Goal: Task Accomplishment & Management: Manage account settings

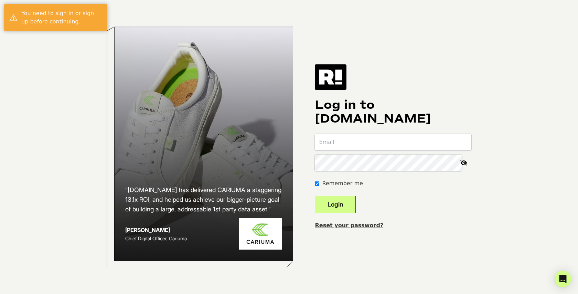
type input "nkiser@jamesmadison.org"
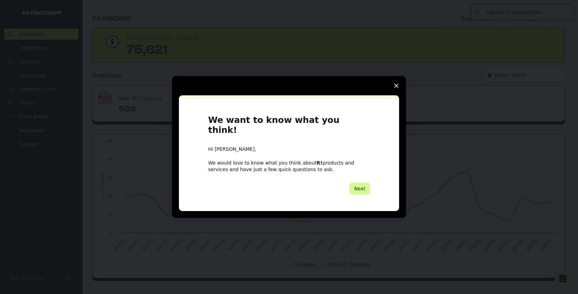
click at [399, 90] on span "Close survey" at bounding box center [396, 85] width 19 height 19
click at [398, 88] on polygon "Close survey" at bounding box center [396, 86] width 4 height 4
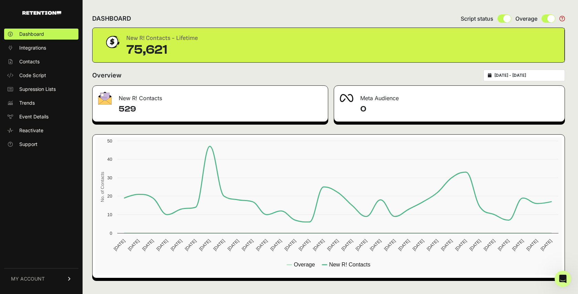
click at [31, 283] on link "MY ACCOUNT" at bounding box center [41, 278] width 74 height 21
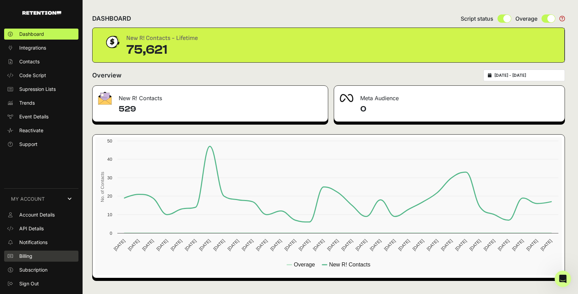
click at [29, 255] on span "Billing" at bounding box center [25, 256] width 13 height 7
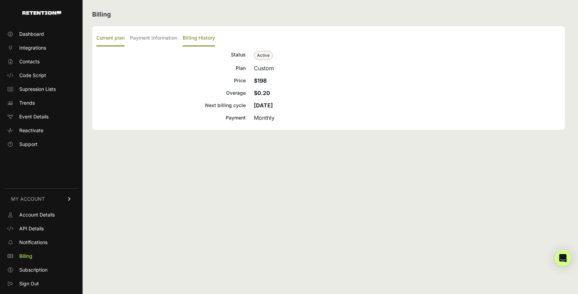
click at [194, 38] on label "Billing History" at bounding box center [199, 38] width 32 height 16
click at [0, 0] on input "Billing History" at bounding box center [0, 0] width 0 height 0
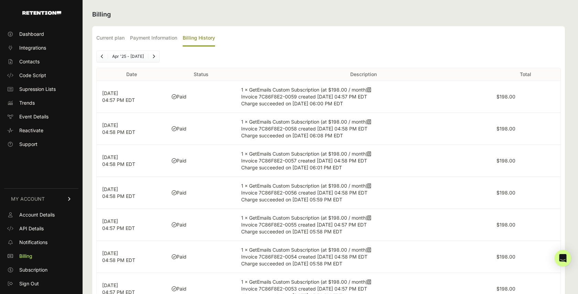
click at [371, 122] on icon at bounding box center [369, 121] width 4 height 5
